Goal: Connect with others: Connect with others

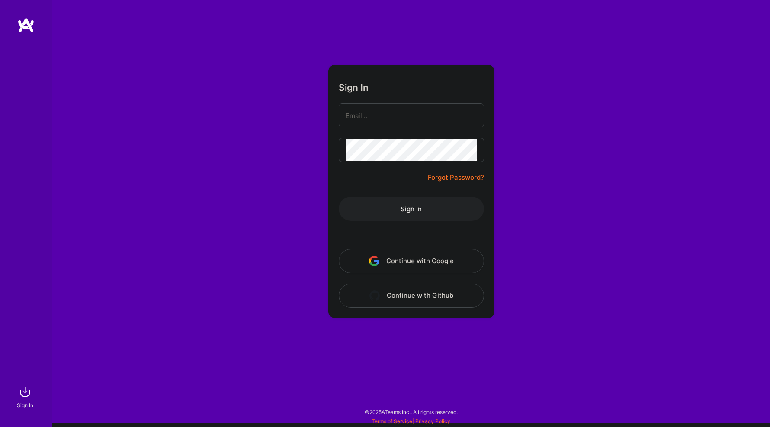
click at [0, 423] on com-1password-button at bounding box center [0, 423] width 0 height 0
type input "[PERSON_NAME][EMAIL_ADDRESS][DOMAIN_NAME]"
click at [400, 208] on button "Sign In" at bounding box center [411, 209] width 145 height 24
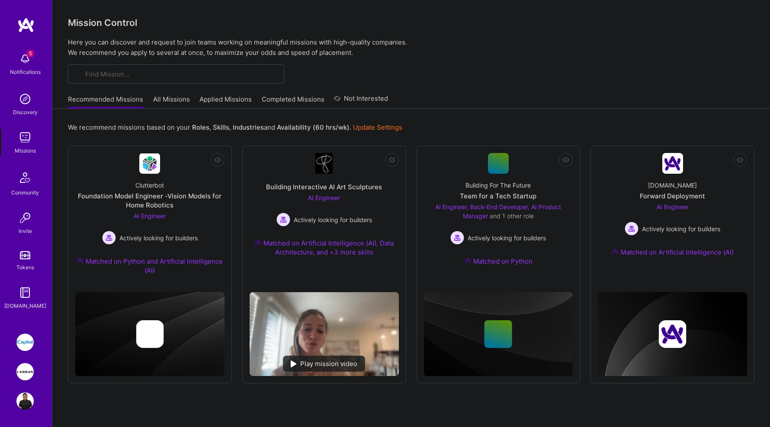
click at [32, 180] on img at bounding box center [25, 177] width 21 height 21
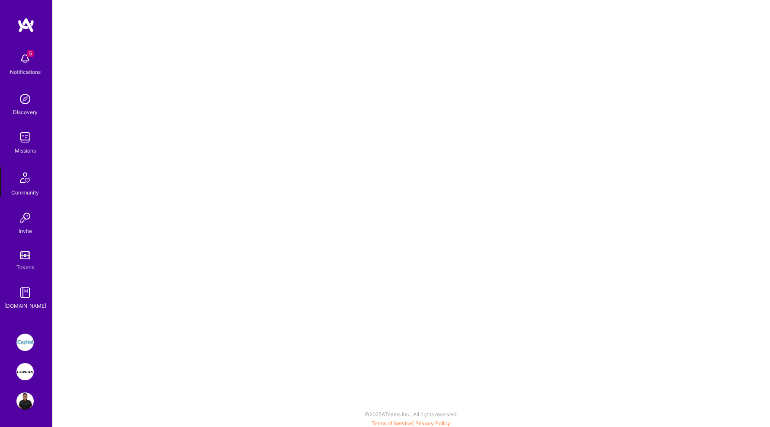
scroll to position [2, 0]
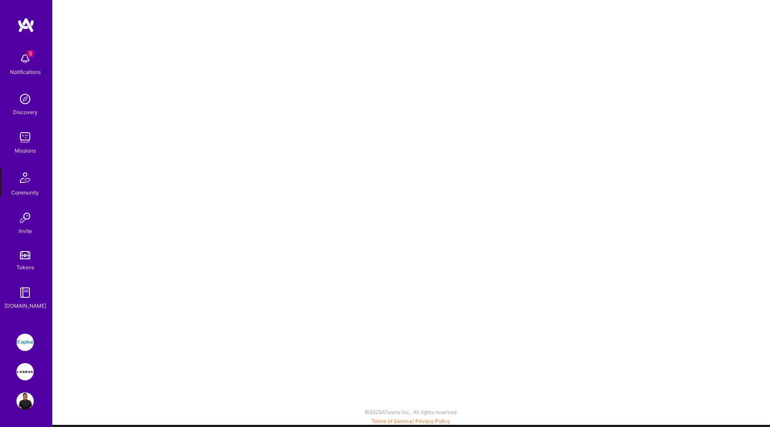
click at [23, 102] on img at bounding box center [24, 98] width 17 height 17
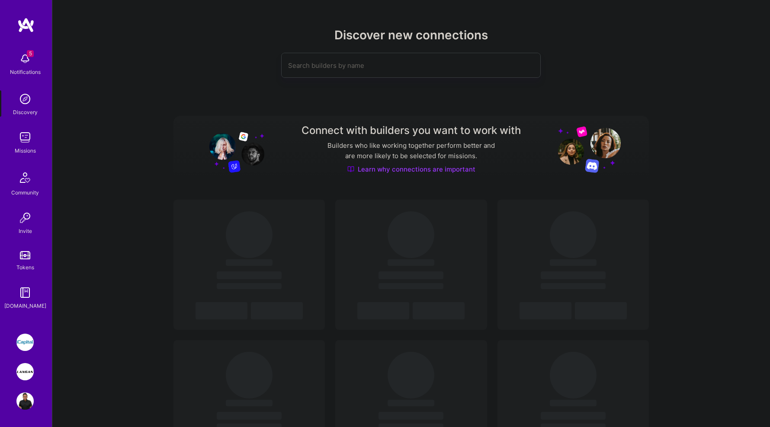
click at [371, 63] on input at bounding box center [393, 65] width 211 height 22
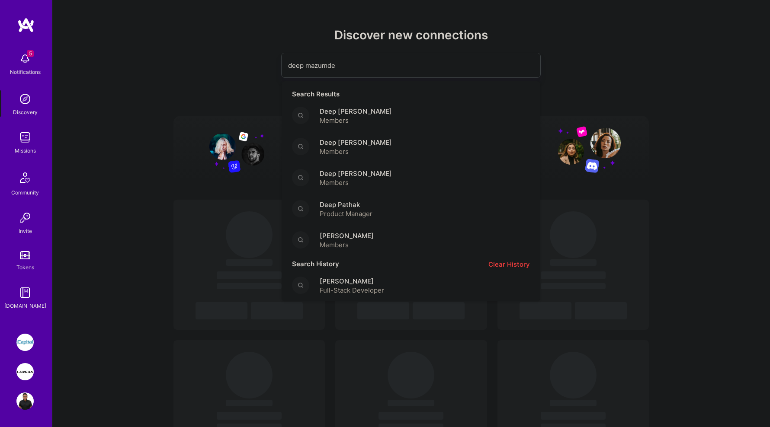
type input "deep [PERSON_NAME]"
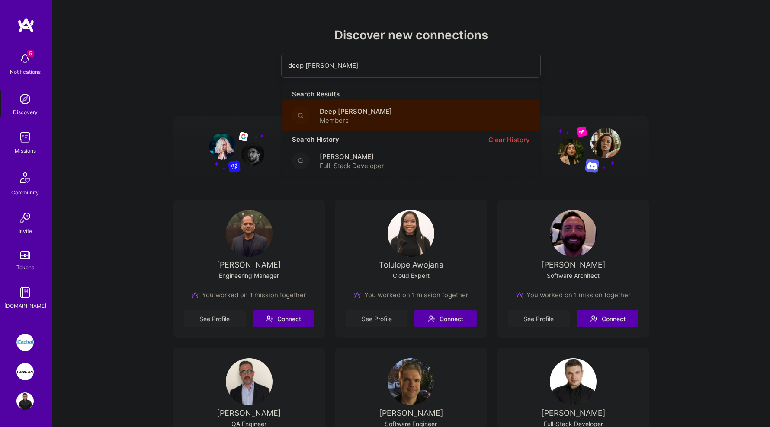
click at [361, 115] on span "Deep [PERSON_NAME]" at bounding box center [356, 111] width 72 height 9
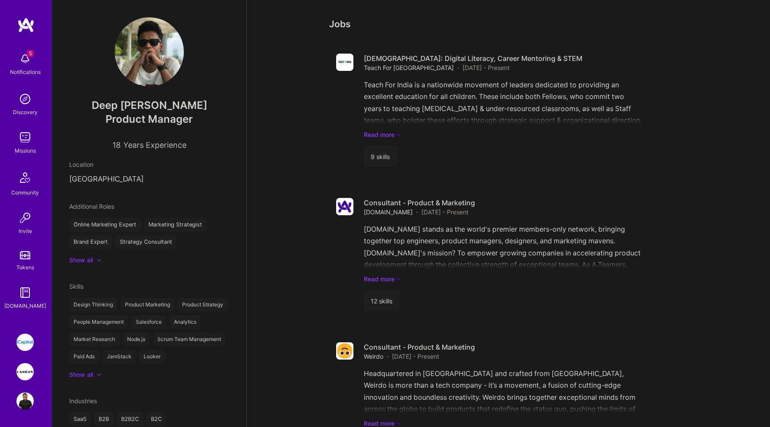
scroll to position [526, 0]
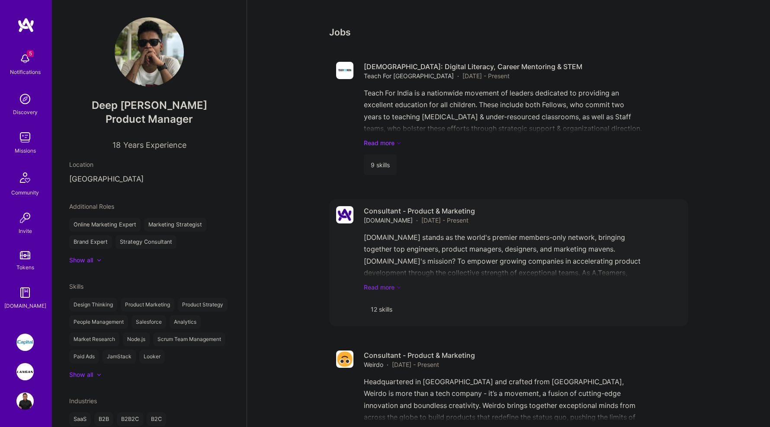
click at [386, 283] on link "Read more" at bounding box center [522, 287] width 317 height 9
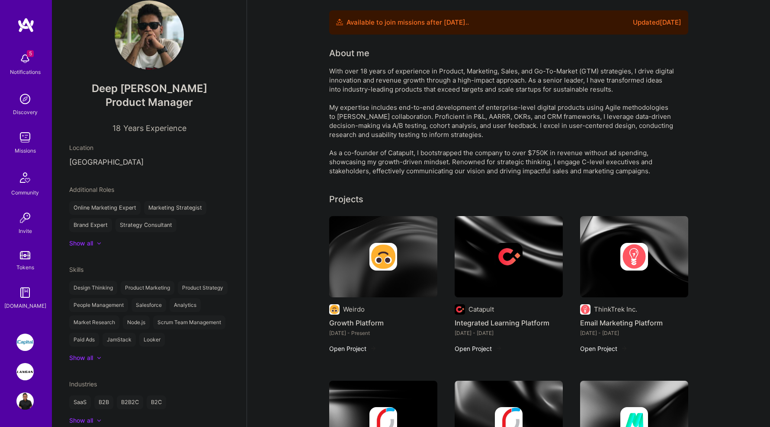
scroll to position [49, 0]
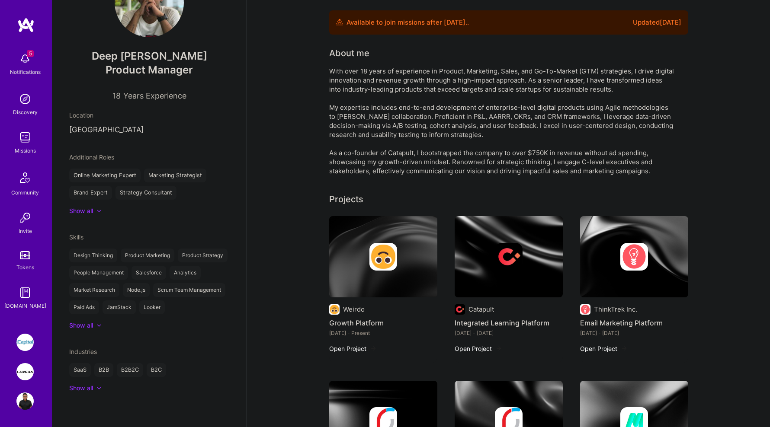
click at [96, 211] on div at bounding box center [94, 211] width 3 height 9
